Goal: Navigation & Orientation: Find specific page/section

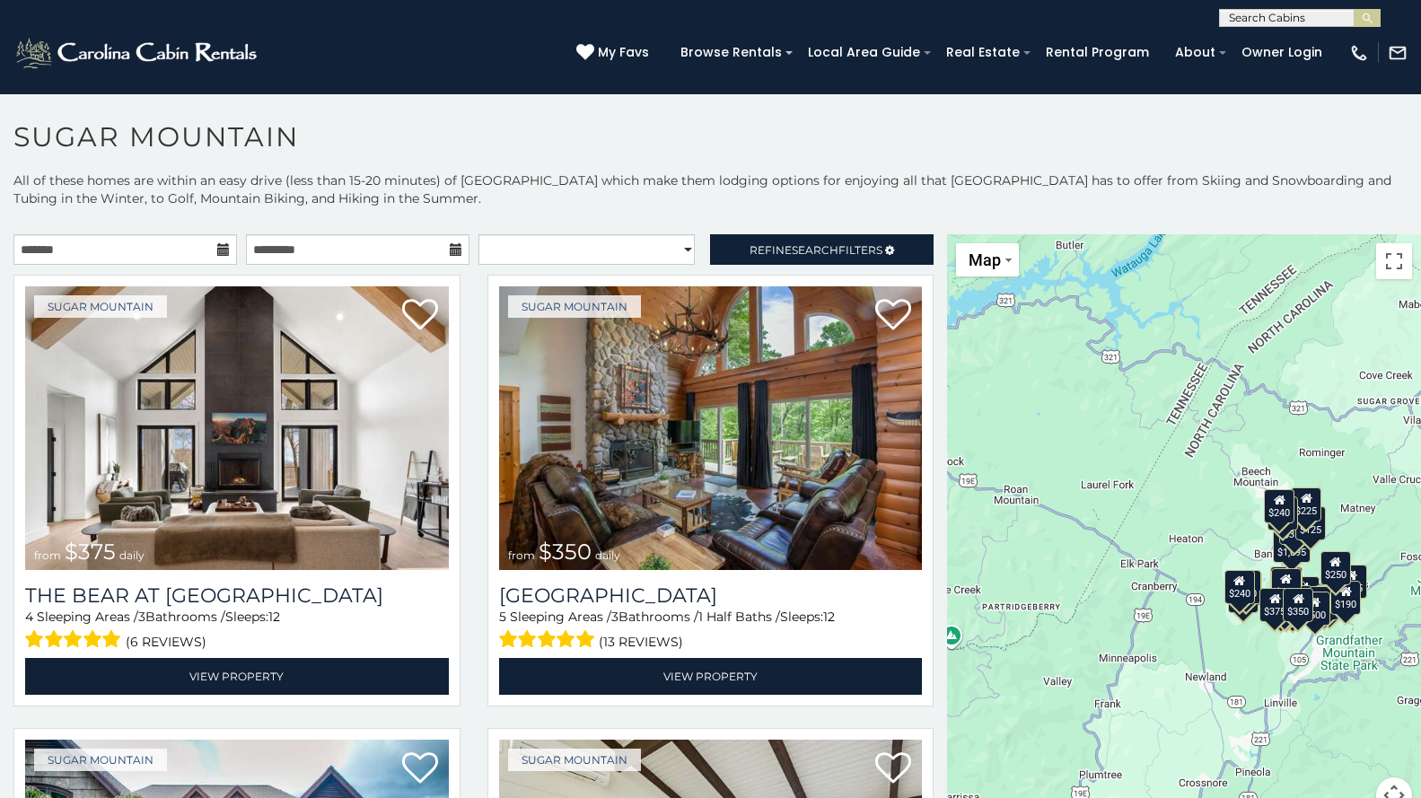
scroll to position [8, 0]
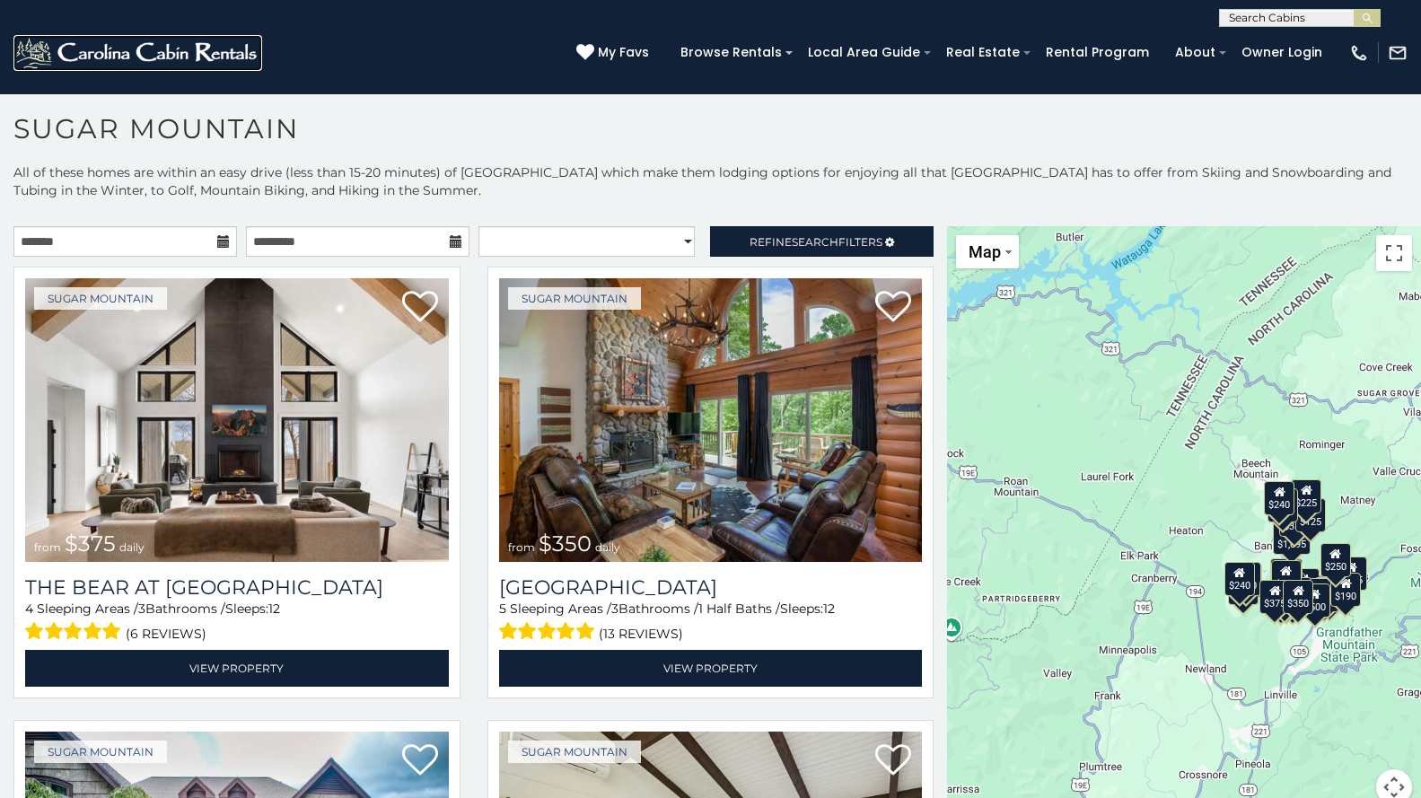
click at [63, 47] on img at bounding box center [137, 53] width 249 height 36
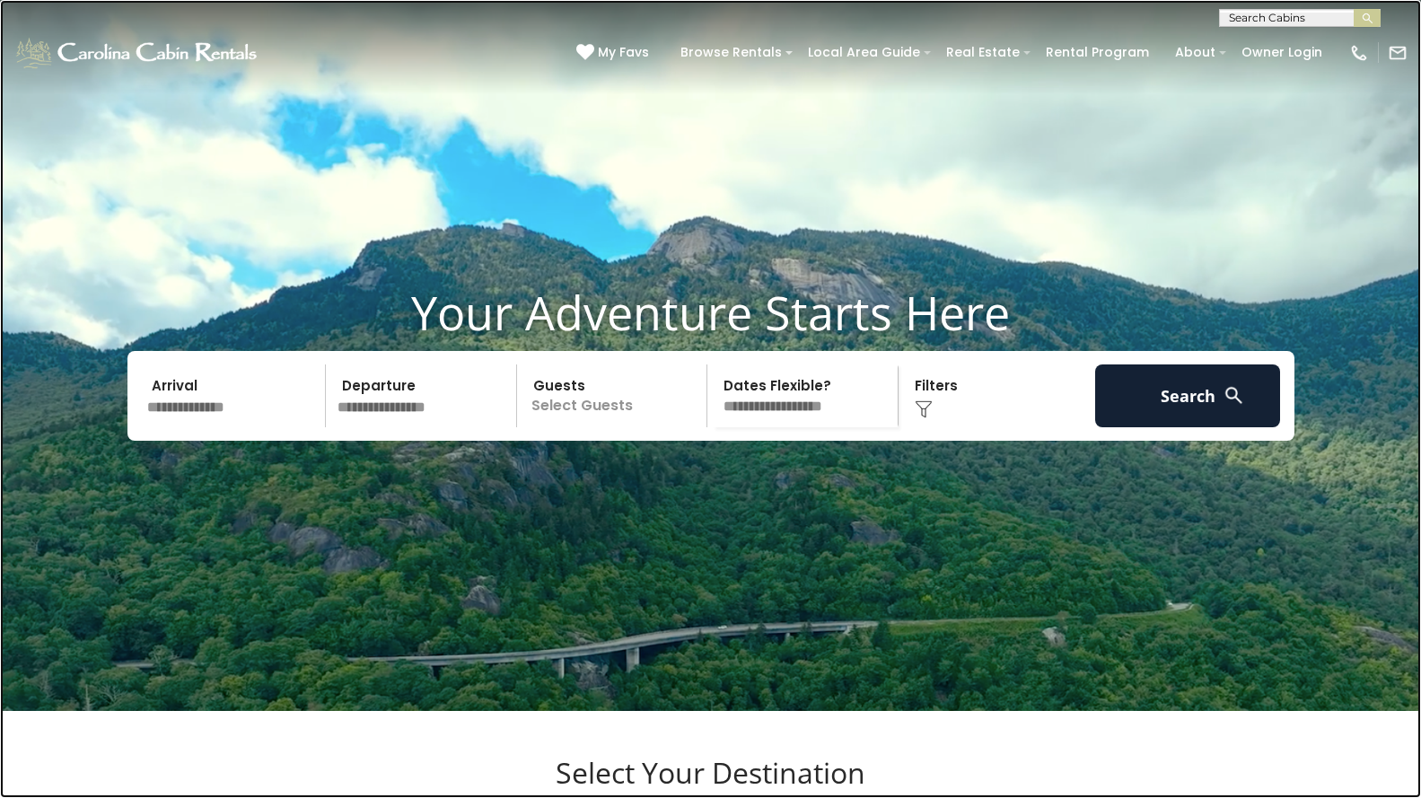
click at [229, 29] on link at bounding box center [710, 399] width 1421 height 798
